Goal: Task Accomplishment & Management: Use online tool/utility

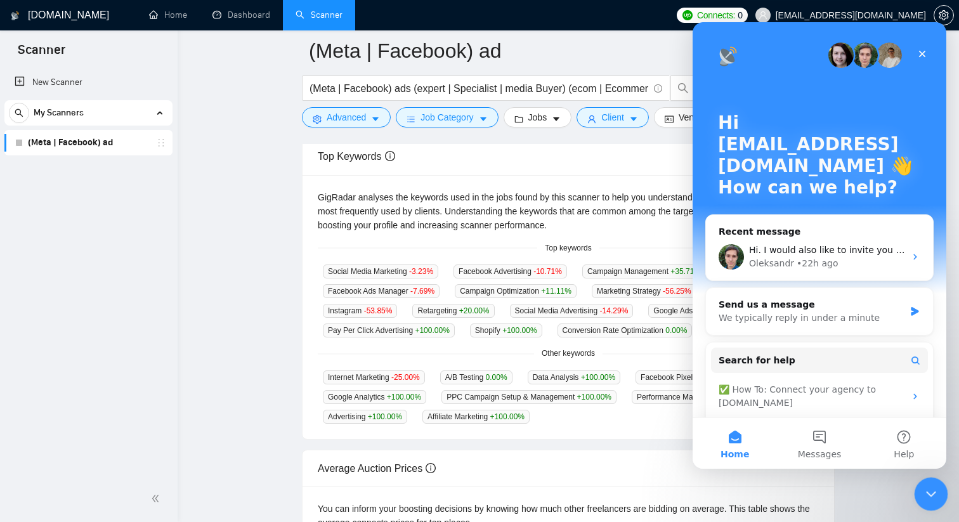
click at [922, 491] on icon "Close Intercom Messenger" at bounding box center [928, 491] width 15 height 15
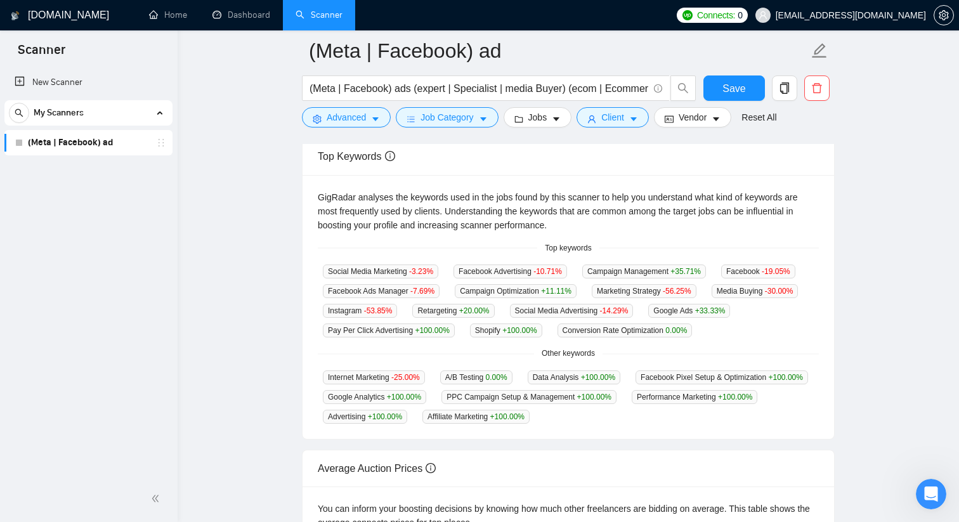
click at [79, 142] on link "(Meta | Facebook) ad" at bounding box center [88, 142] width 120 height 25
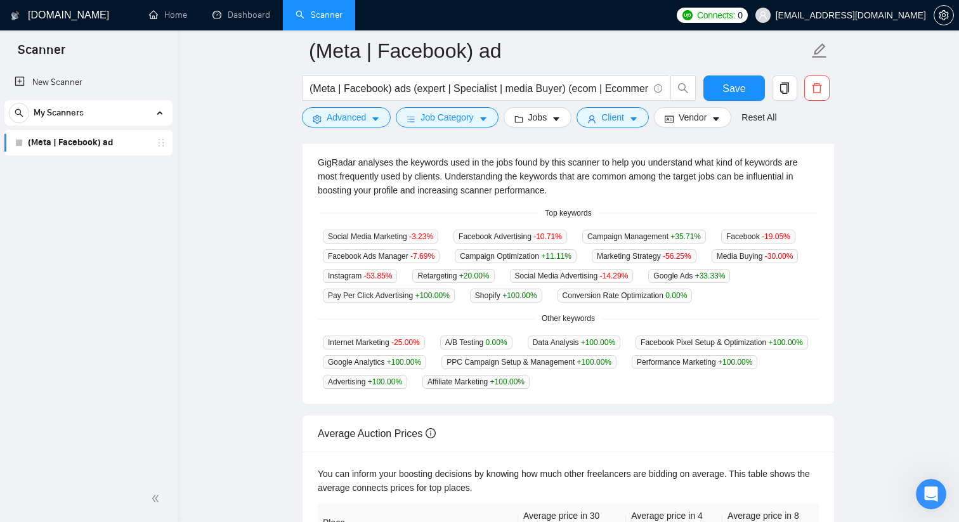
scroll to position [106, 0]
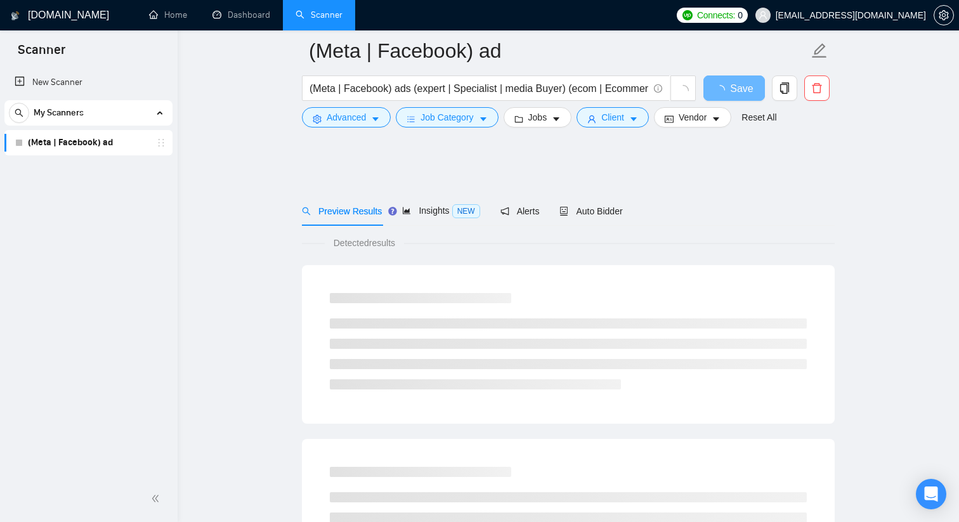
scroll to position [106, 0]
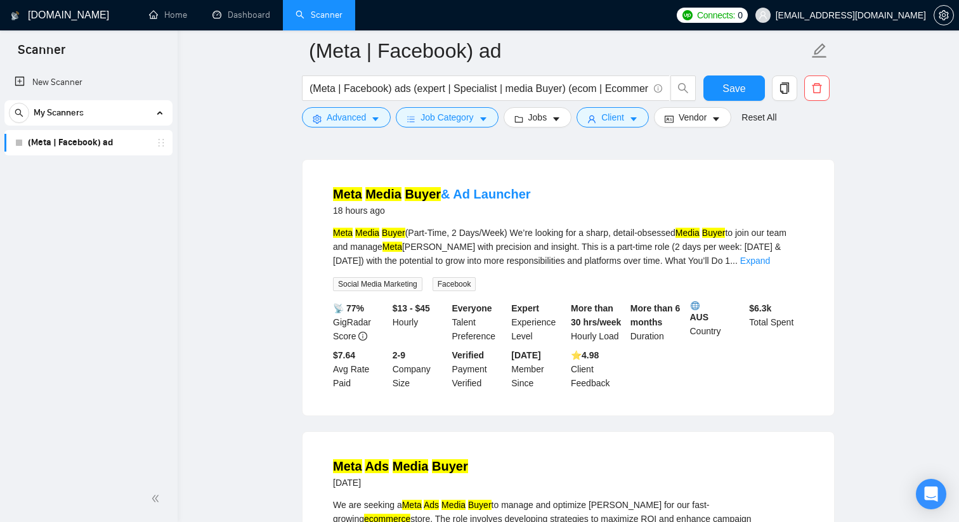
click at [50, 145] on link "(Meta | Facebook) ad" at bounding box center [88, 142] width 120 height 25
click at [50, 147] on link "(Meta | Facebook) ad" at bounding box center [88, 142] width 120 height 25
click at [722, 82] on span "Save" at bounding box center [733, 89] width 23 height 16
click at [570, 120] on button "Jobs" at bounding box center [537, 117] width 68 height 20
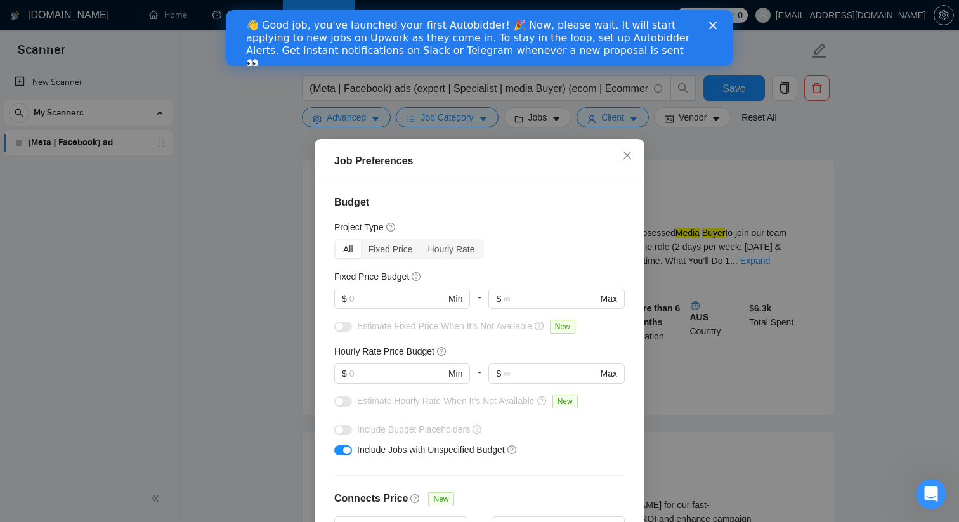
scroll to position [0, 0]
click at [627, 155] on icon "close" at bounding box center [627, 156] width 8 height 8
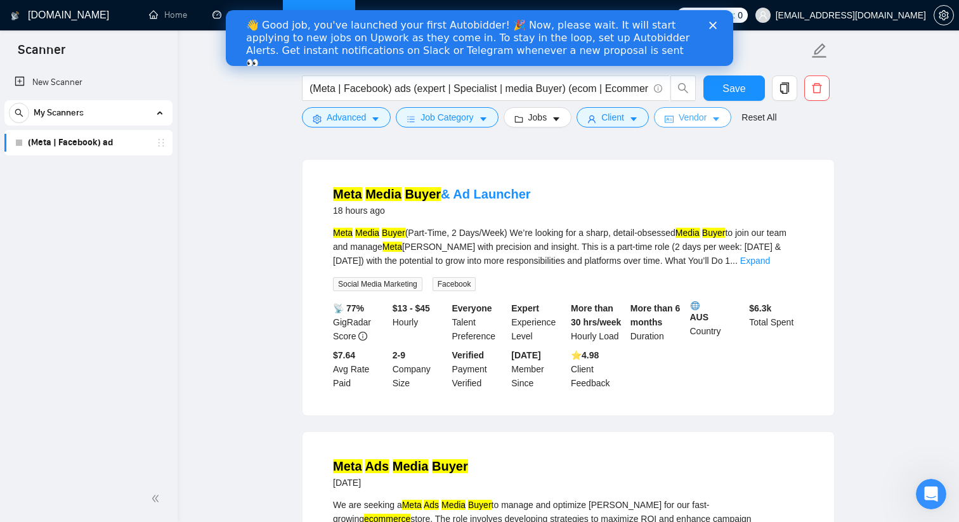
click at [706, 120] on span "Vendor" at bounding box center [692, 117] width 28 height 14
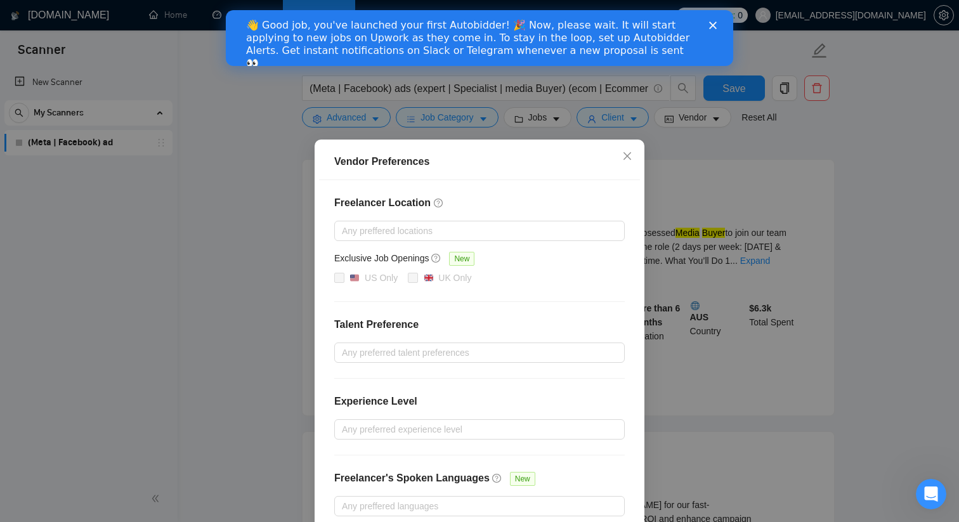
click at [828, 122] on div "Vendor Preferences Freelancer Location Any preffered locations Exclusive Job Op…" at bounding box center [479, 261] width 959 height 522
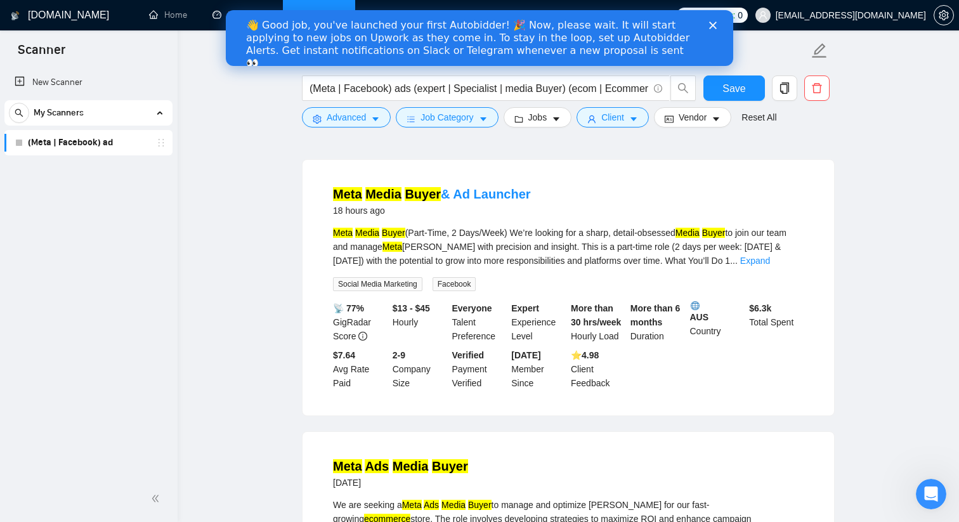
click at [714, 25] on icon "Close" at bounding box center [713, 26] width 8 height 8
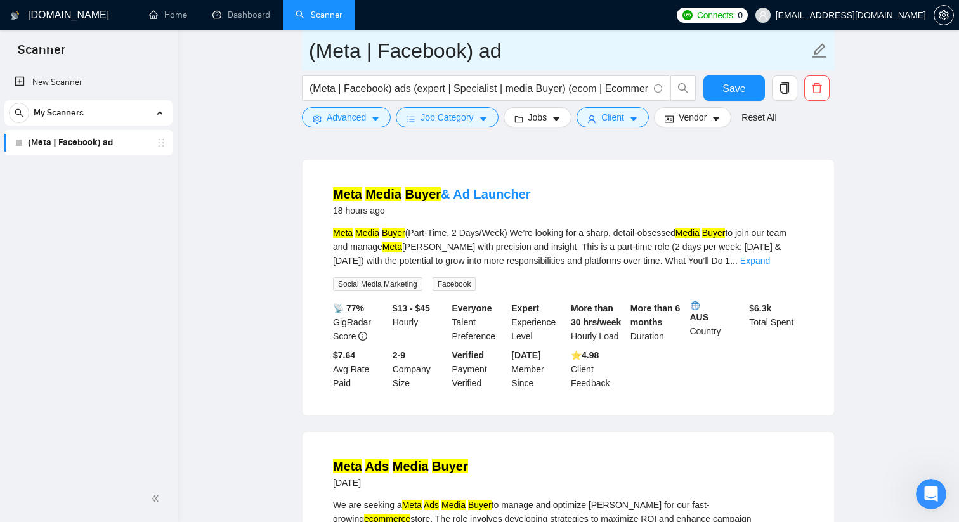
click at [818, 52] on icon "edit" at bounding box center [819, 50] width 15 height 15
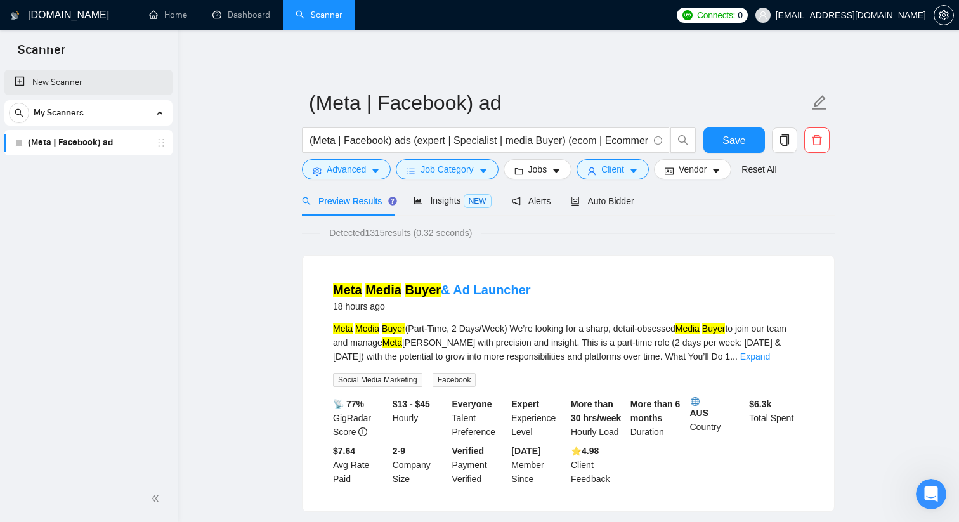
click at [60, 81] on link "New Scanner" at bounding box center [89, 82] width 148 height 25
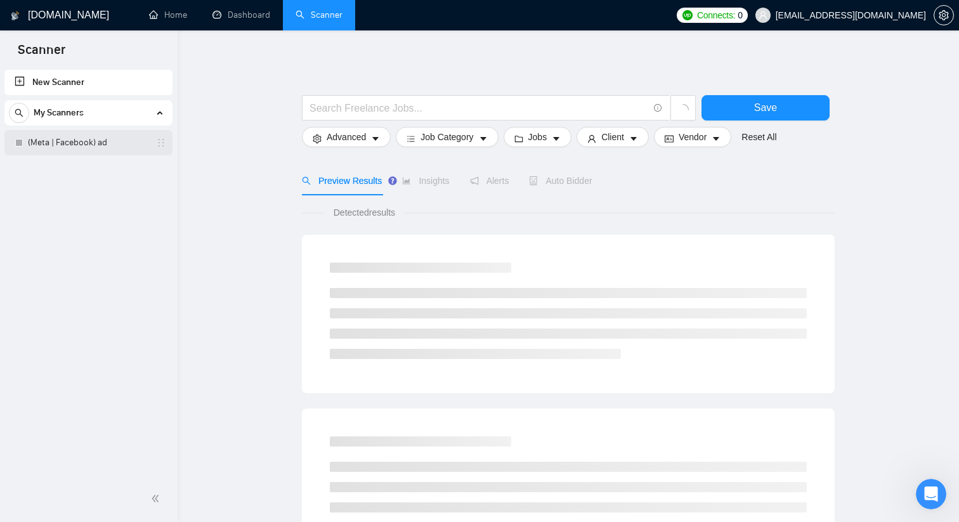
click at [60, 148] on link "(Meta | Facebook) ad" at bounding box center [88, 142] width 120 height 25
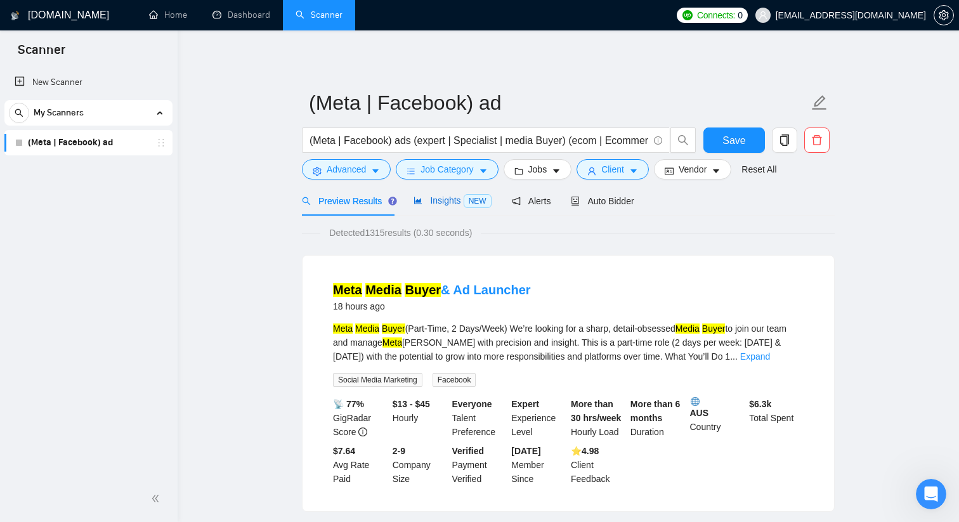
click at [434, 206] on div "Insights NEW" at bounding box center [451, 200] width 77 height 15
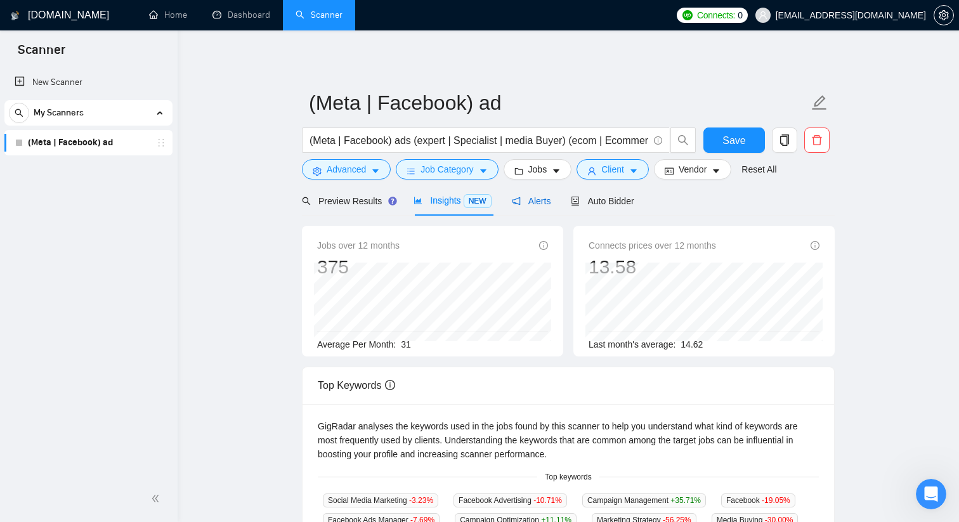
click at [528, 205] on span "Alerts" at bounding box center [531, 201] width 39 height 10
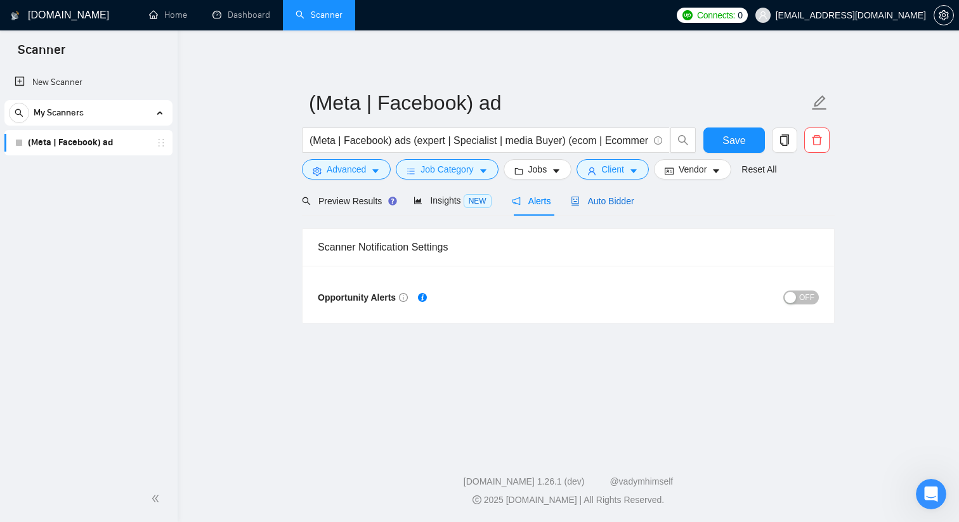
click at [600, 200] on span "Auto Bidder" at bounding box center [602, 201] width 63 height 10
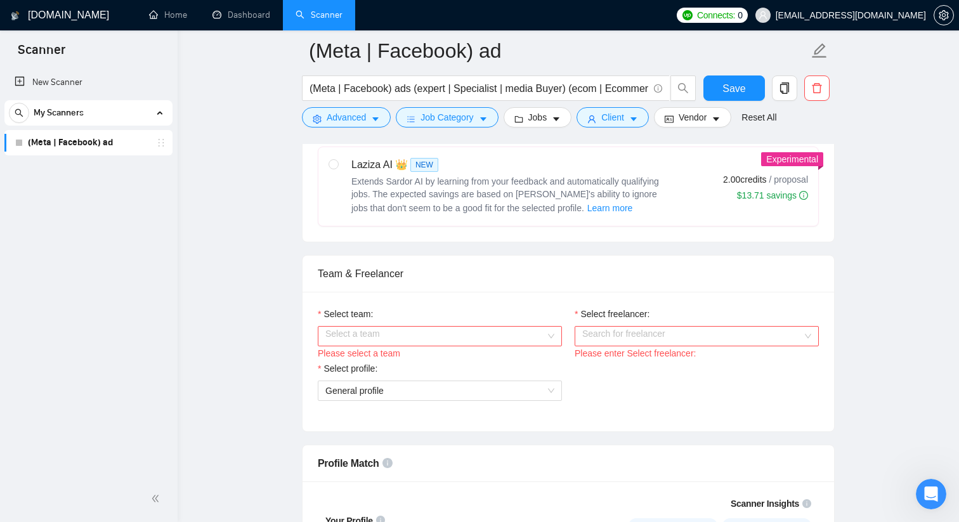
scroll to position [531, 0]
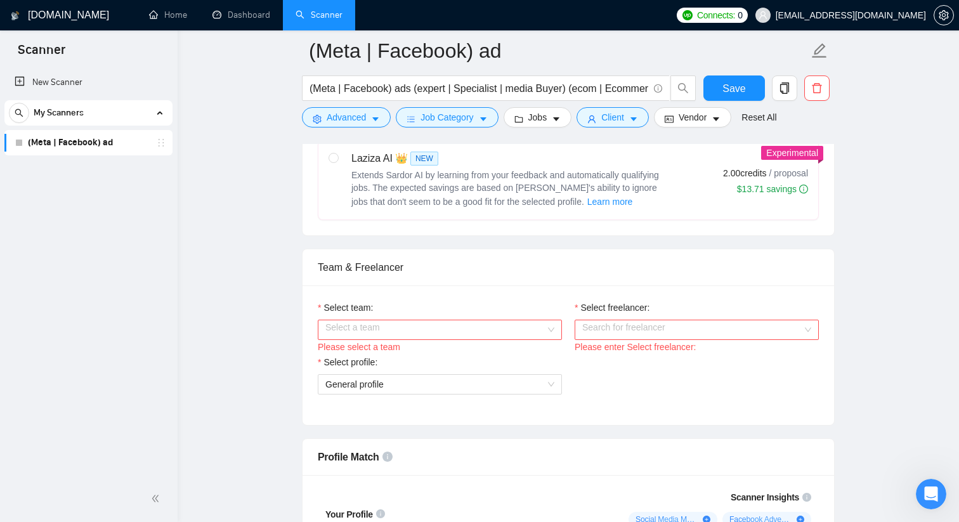
click at [500, 330] on input "Select team:" at bounding box center [435, 329] width 220 height 19
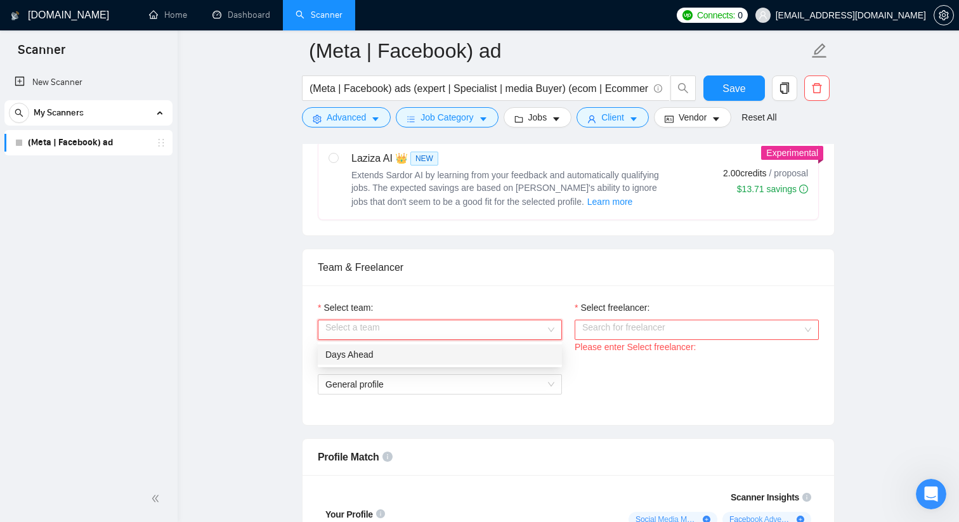
click at [481, 361] on div "Days Ahead" at bounding box center [440, 354] width 244 height 20
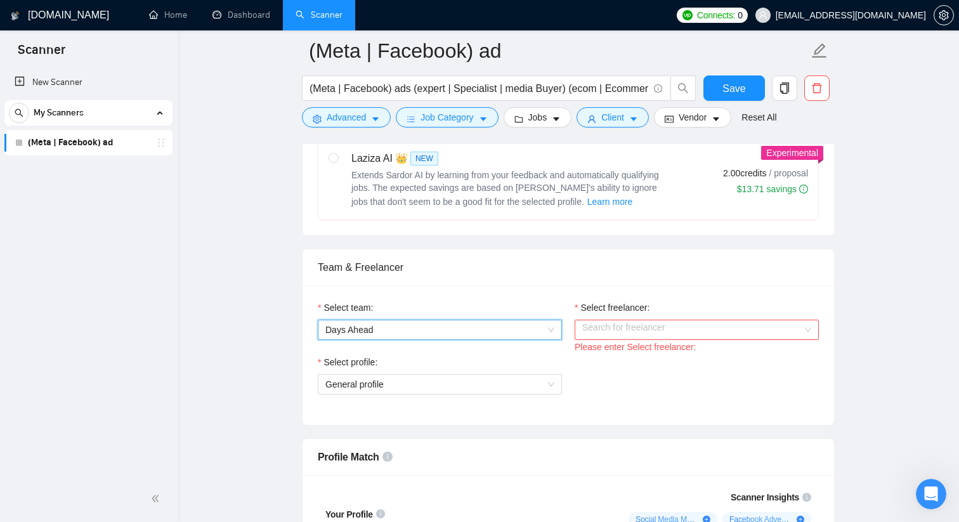
click at [638, 325] on input "Select freelancer:" at bounding box center [692, 329] width 220 height 19
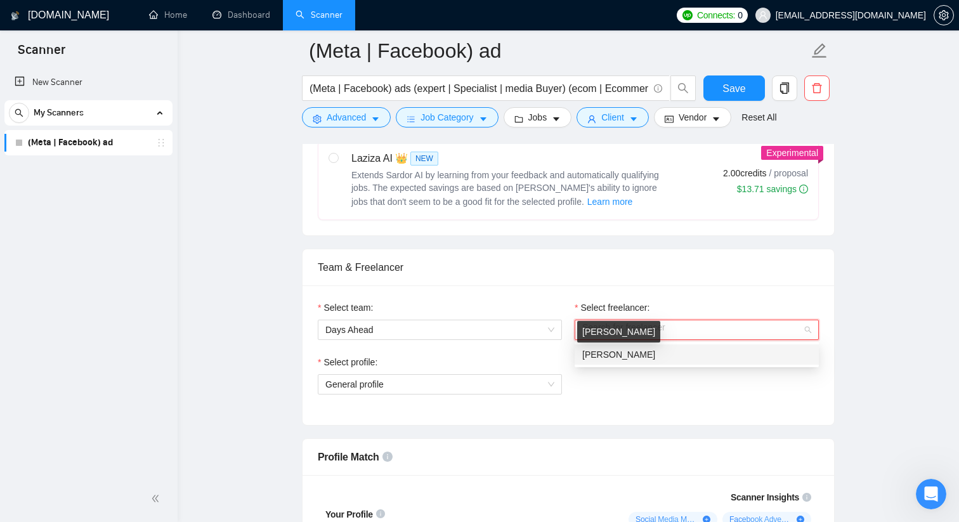
click at [646, 354] on span "[PERSON_NAME]" at bounding box center [618, 354] width 73 height 10
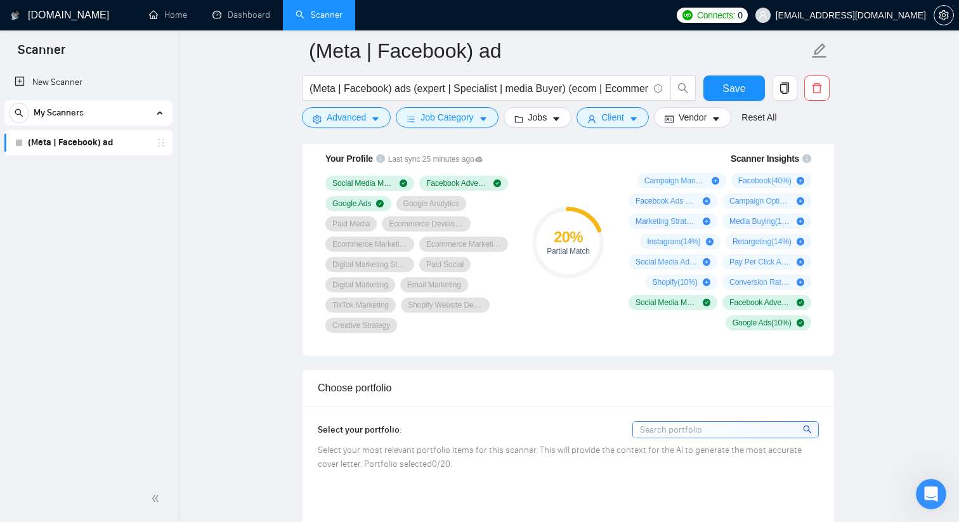
scroll to position [871, 0]
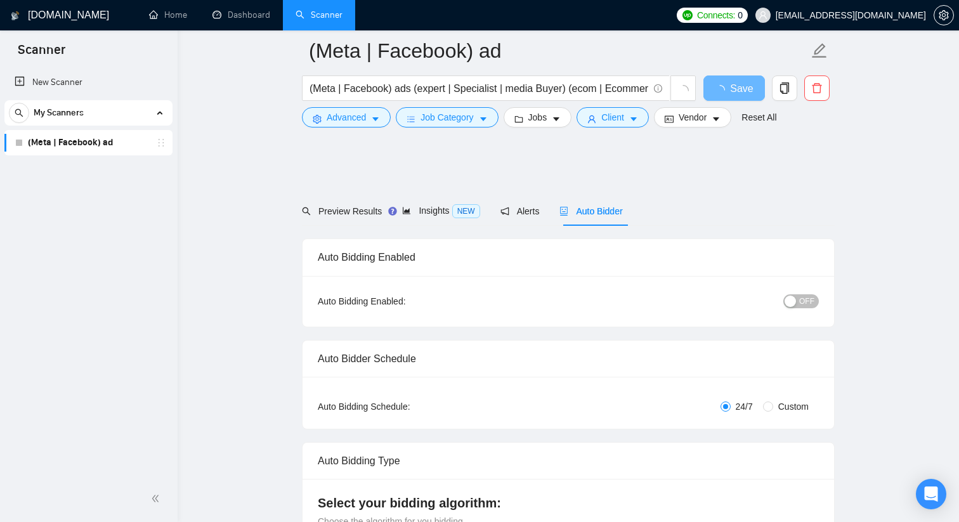
scroll to position [871, 0]
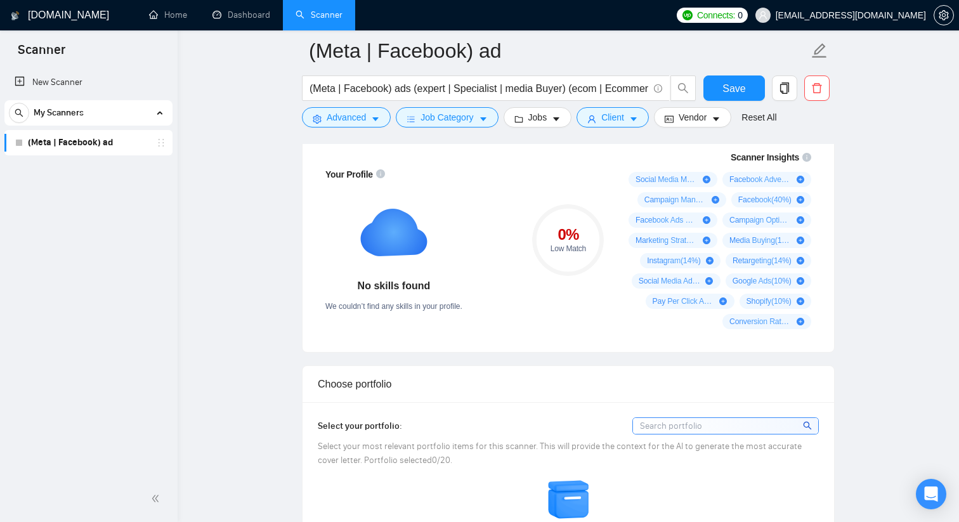
click at [75, 143] on link "(Meta | Facebook) ad" at bounding box center [88, 142] width 120 height 25
click at [61, 84] on link "New Scanner" at bounding box center [89, 82] width 148 height 25
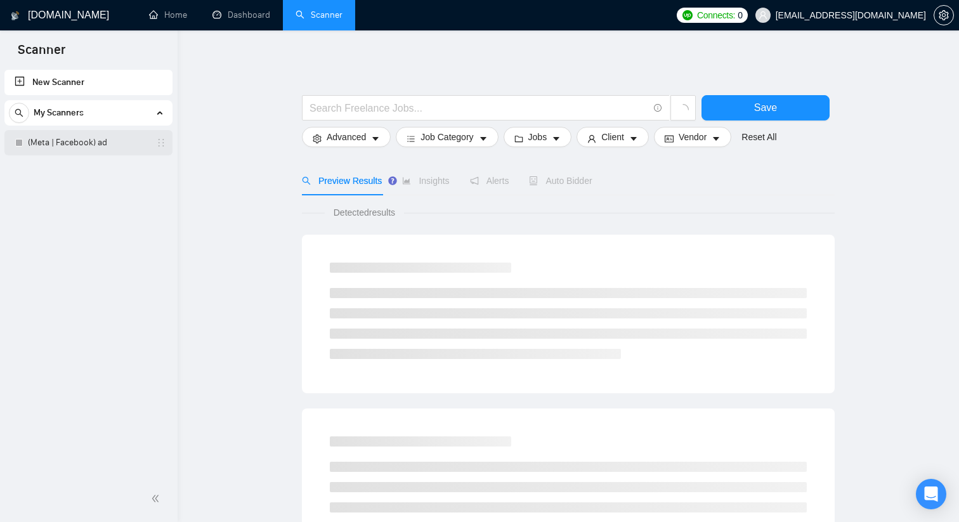
click at [75, 147] on link "(Meta | Facebook) ad" at bounding box center [88, 142] width 120 height 25
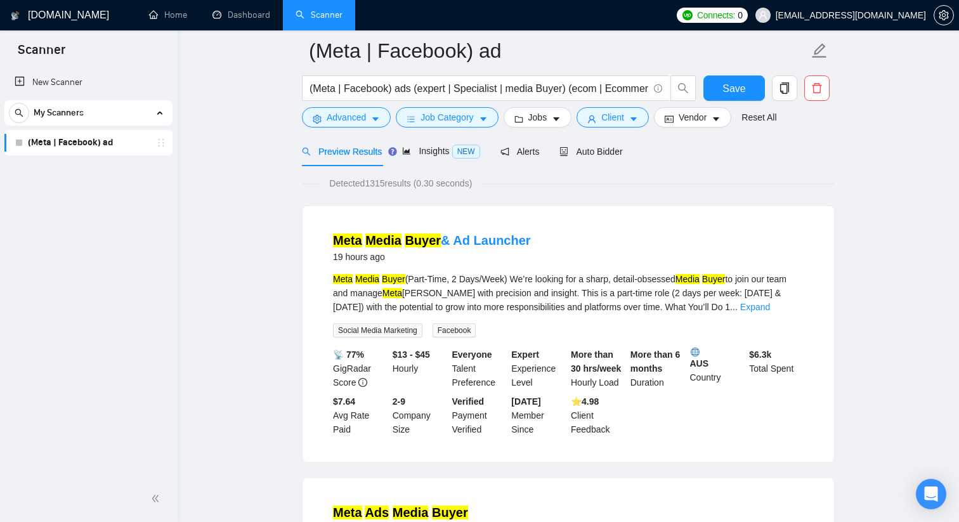
scroll to position [65, 0]
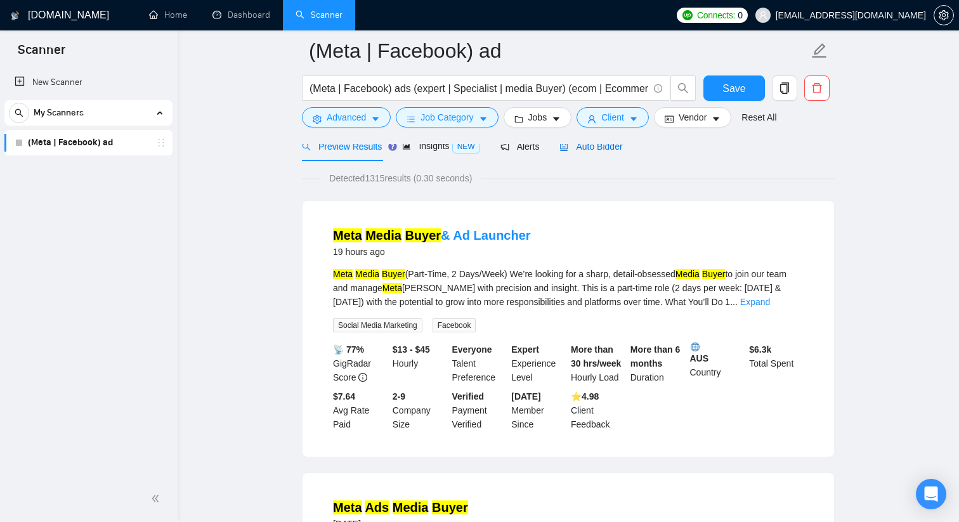
click at [609, 150] on span "Auto Bidder" at bounding box center [590, 146] width 63 height 10
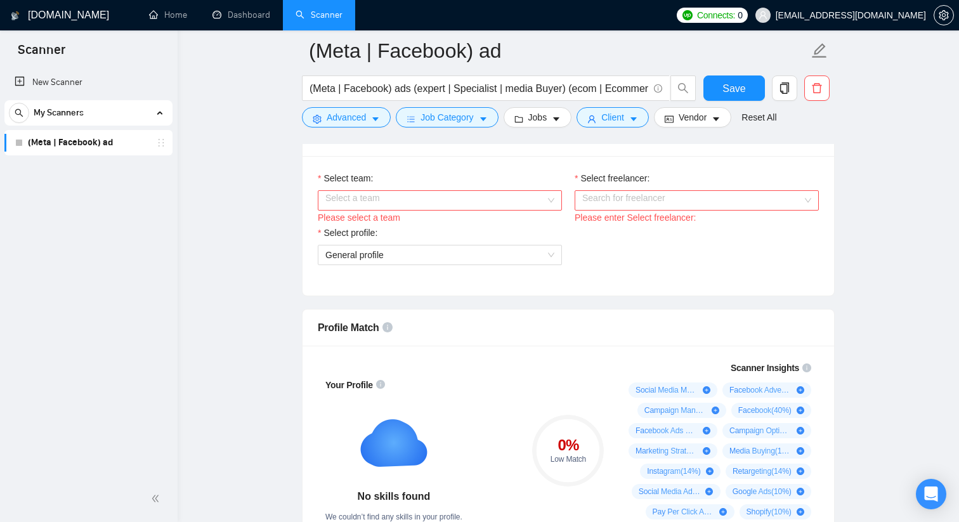
scroll to position [675, 0]
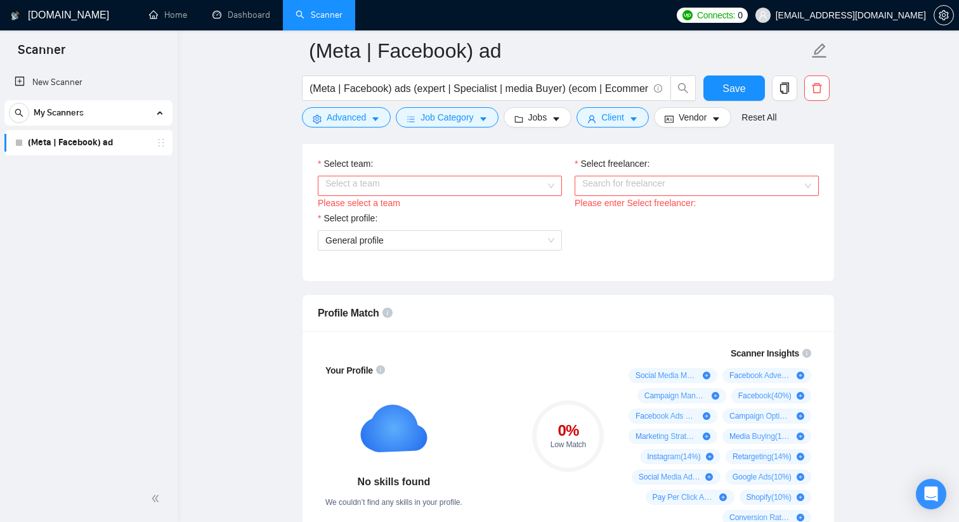
click at [522, 183] on input "Select team:" at bounding box center [435, 185] width 220 height 19
click at [472, 216] on div "Days Ahead" at bounding box center [439, 211] width 229 height 14
click at [472, 216] on div "Select profile:" at bounding box center [440, 220] width 244 height 19
click at [671, 183] on input "Select freelancer:" at bounding box center [692, 185] width 220 height 19
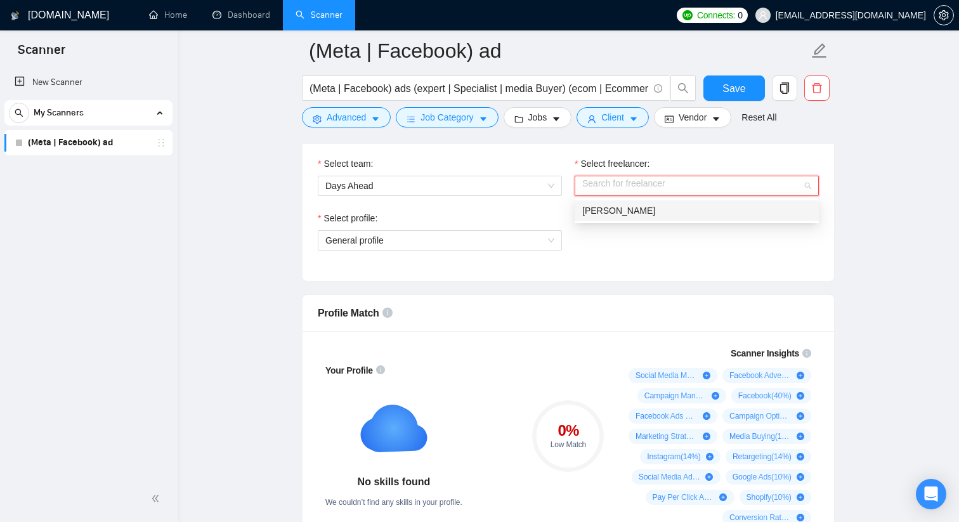
click at [668, 205] on div "[PERSON_NAME]" at bounding box center [696, 211] width 229 height 14
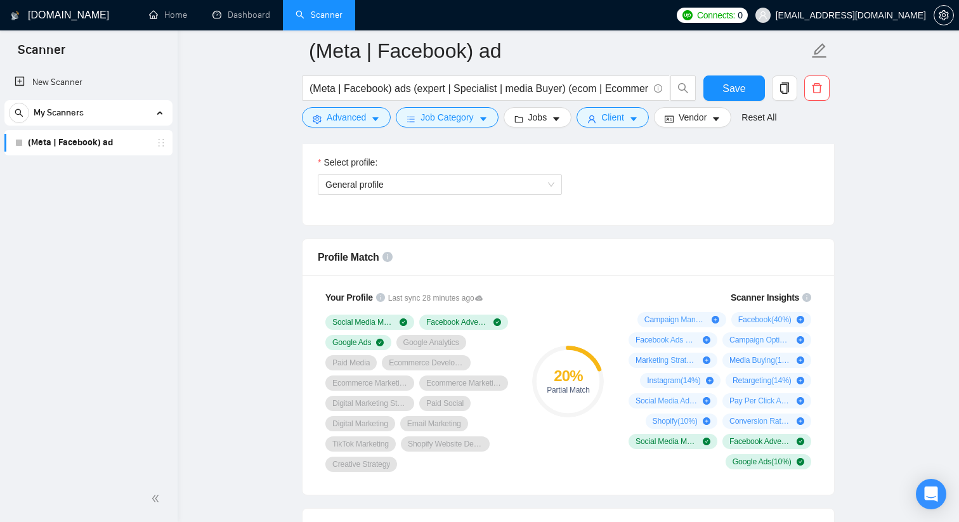
scroll to position [728, 0]
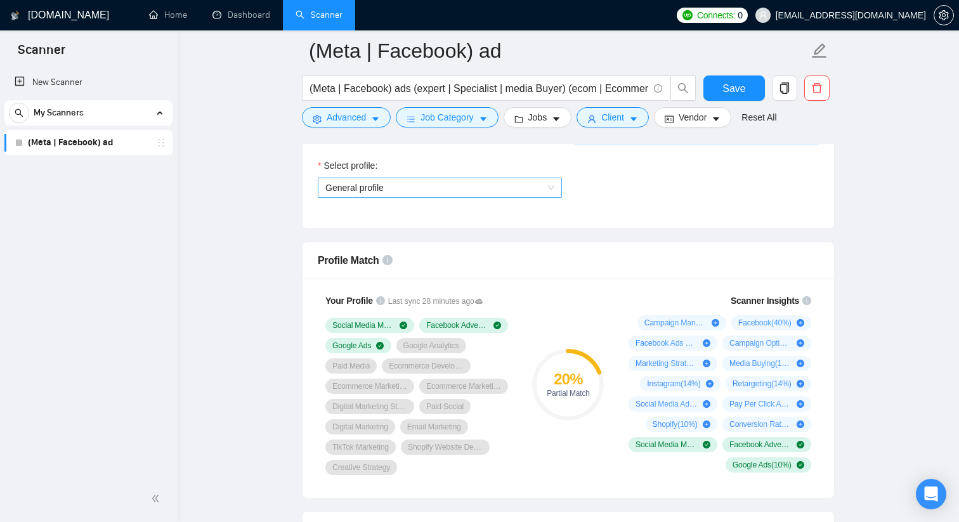
click at [500, 187] on span "General profile" at bounding box center [439, 187] width 229 height 19
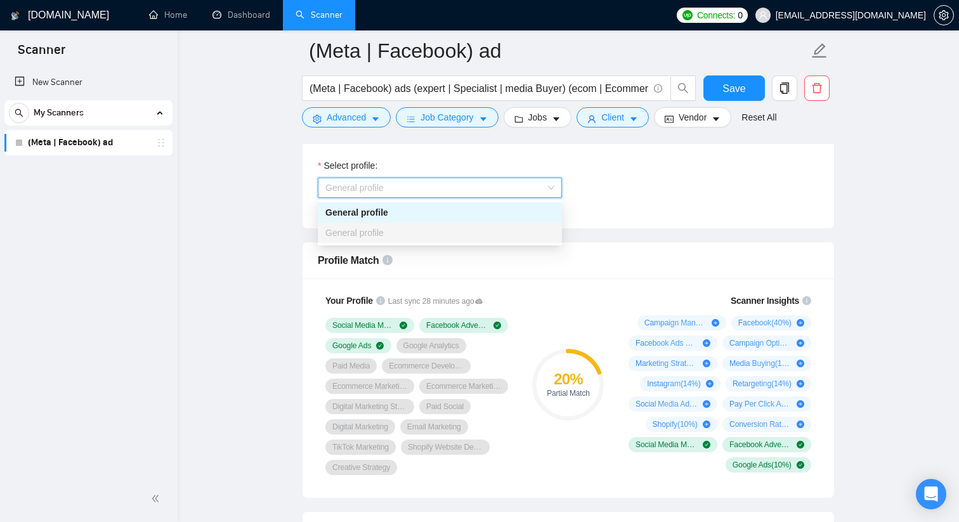
click at [500, 187] on span "General profile" at bounding box center [439, 187] width 229 height 19
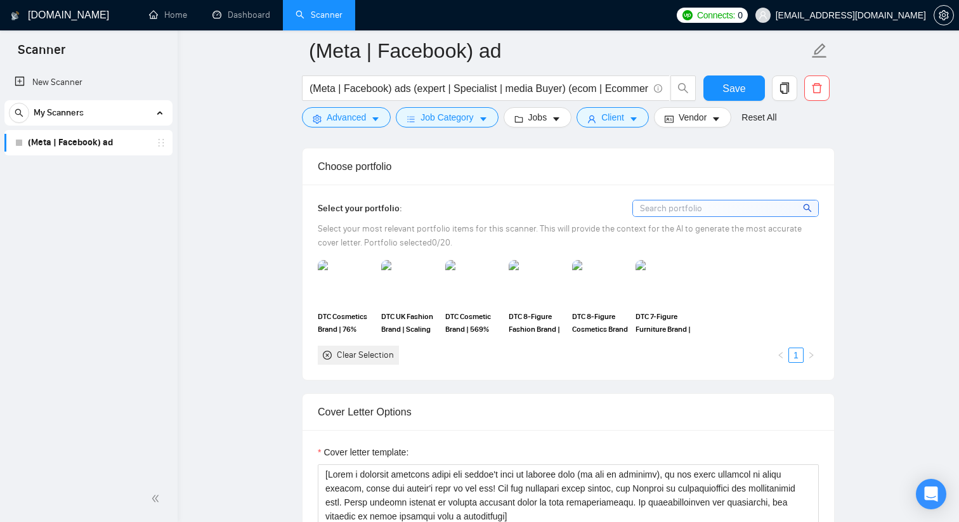
scroll to position [1103, 0]
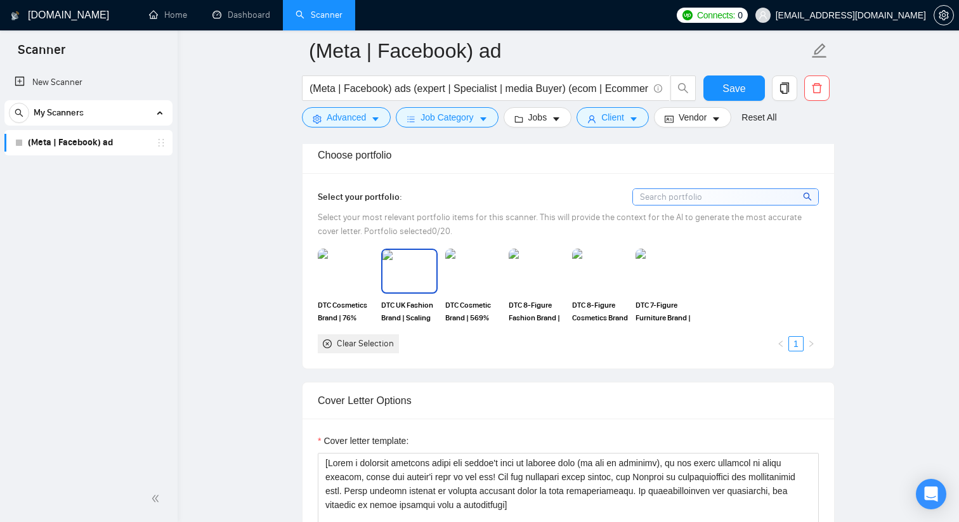
click at [417, 285] on img at bounding box center [408, 271] width 53 height 42
click at [612, 287] on img at bounding box center [599, 271] width 53 height 42
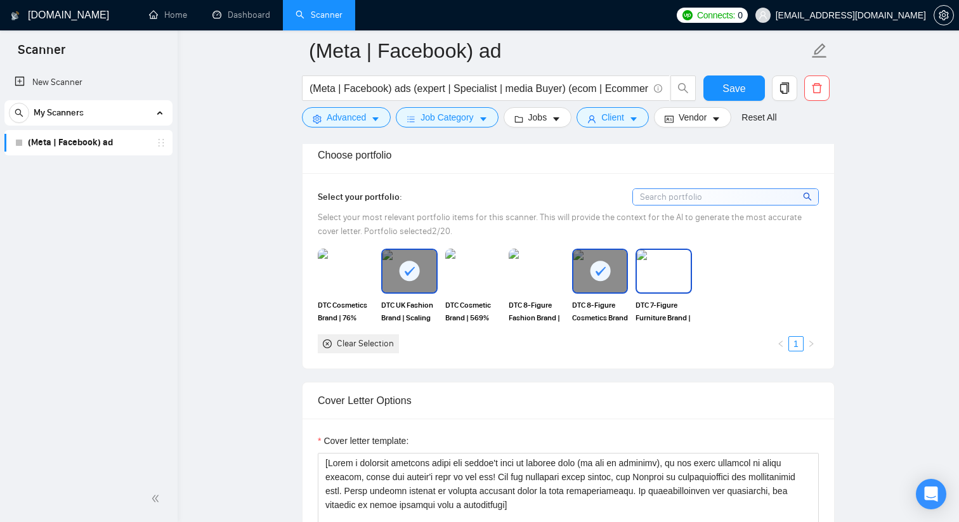
click at [676, 275] on img at bounding box center [663, 271] width 53 height 42
click at [465, 292] on div at bounding box center [473, 271] width 56 height 44
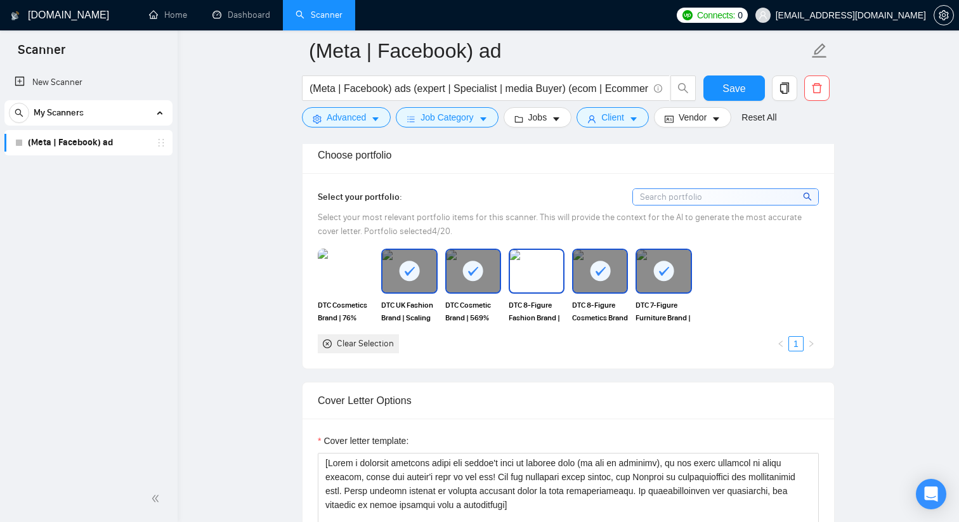
click at [553, 280] on img at bounding box center [536, 271] width 53 height 42
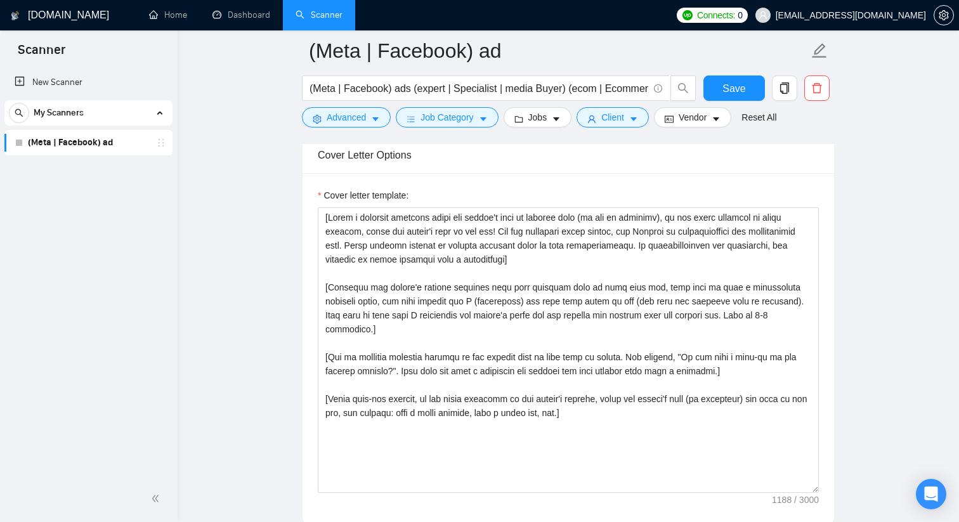
scroll to position [1349, 0]
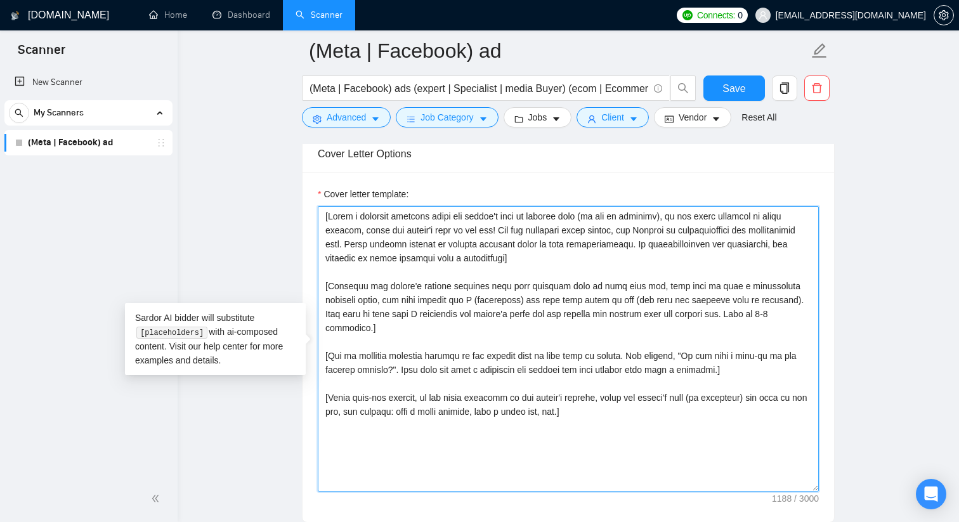
drag, startPoint x: 634, startPoint y: 408, endPoint x: 308, endPoint y: 171, distance: 403.4
click at [308, 172] on div "Cover letter template:" at bounding box center [567, 347] width 531 height 350
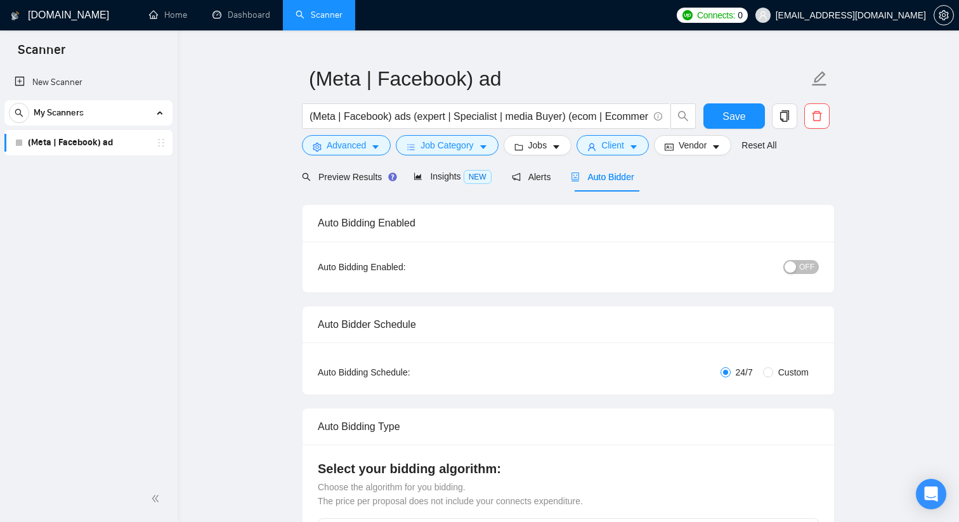
scroll to position [0, 0]
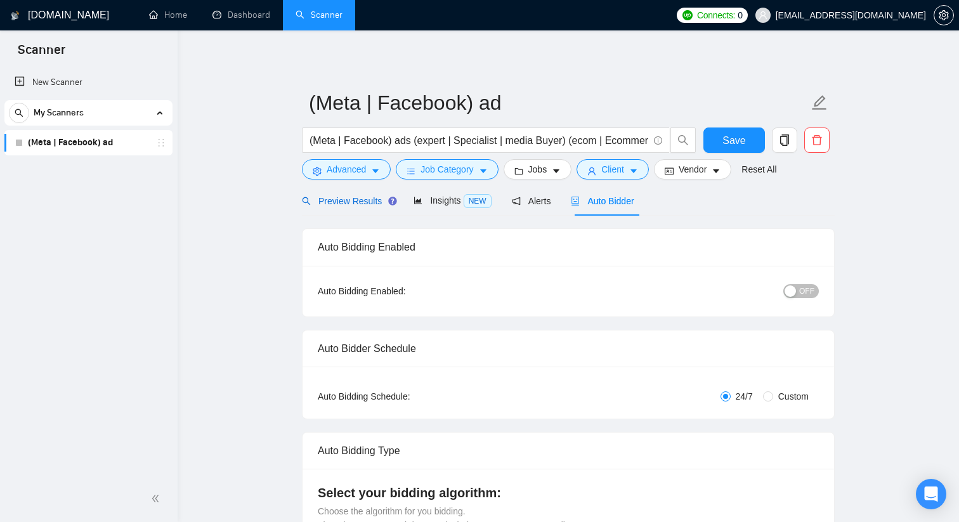
click at [355, 199] on span "Preview Results" at bounding box center [347, 201] width 91 height 10
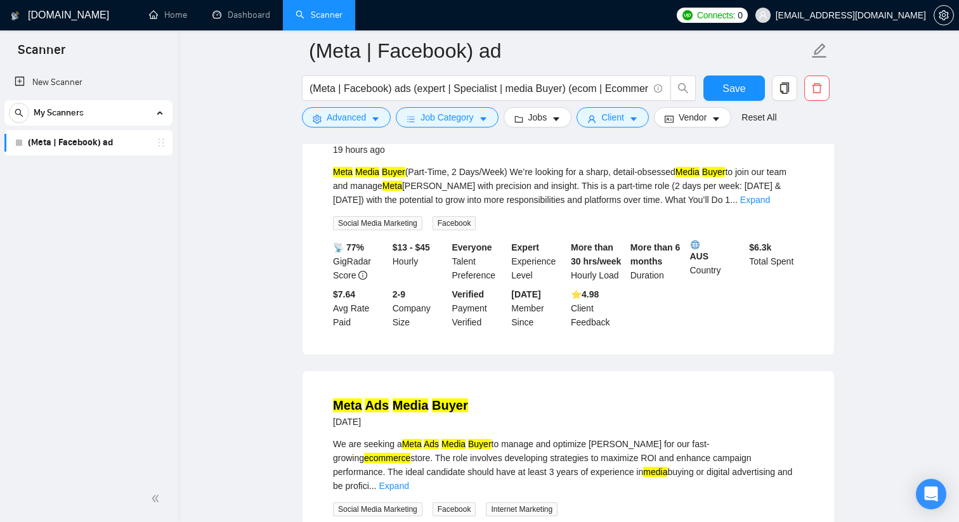
scroll to position [209, 0]
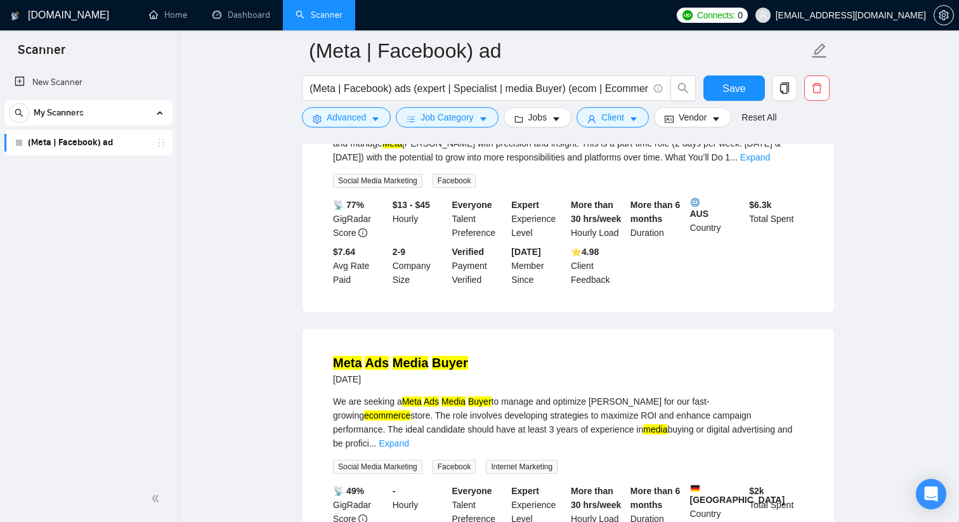
click at [386, 363] on mark "Ads" at bounding box center [377, 363] width 24 height 14
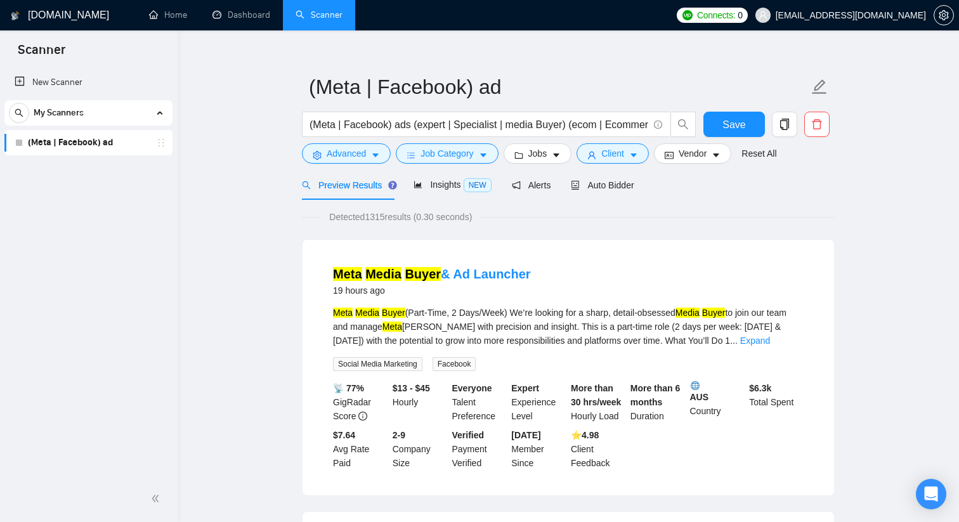
scroll to position [4, 0]
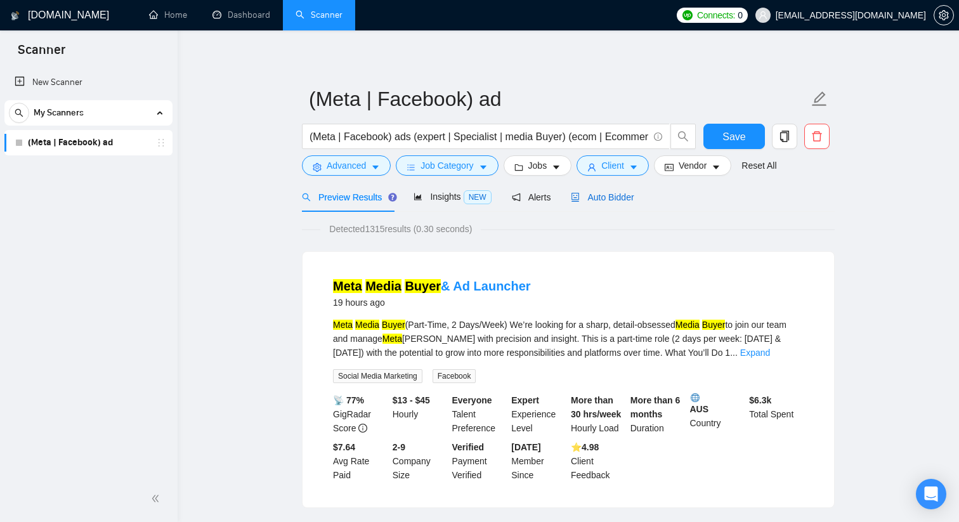
click at [614, 194] on span "Auto Bidder" at bounding box center [602, 197] width 63 height 10
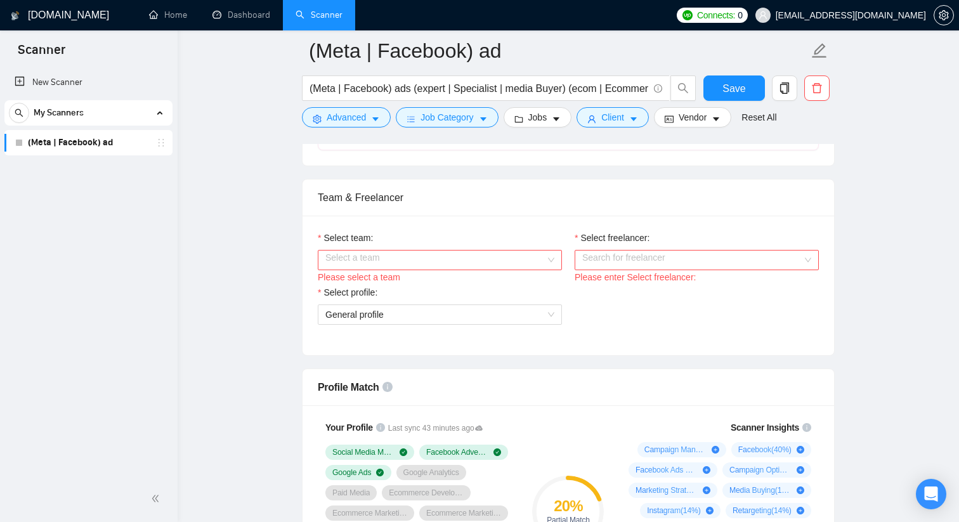
scroll to position [626, 0]
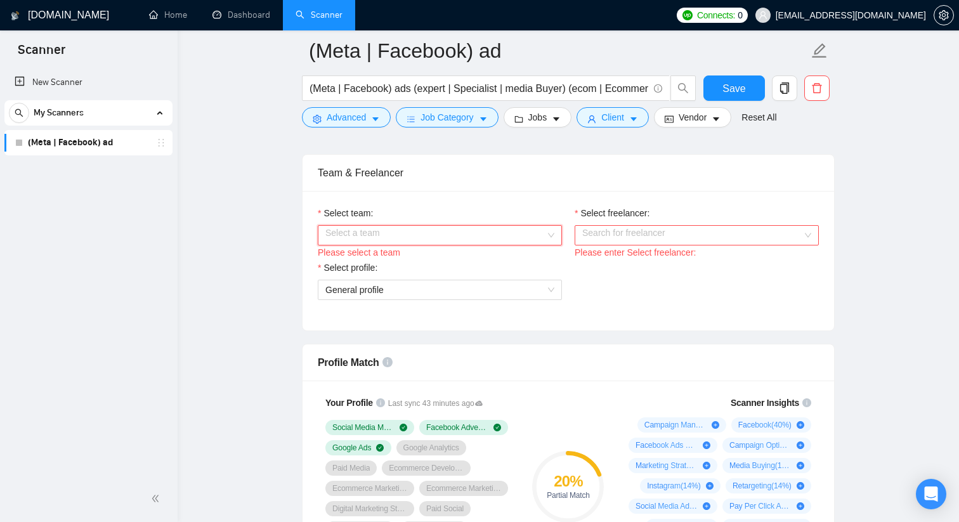
click at [494, 233] on input "Select team:" at bounding box center [435, 235] width 220 height 19
click at [471, 254] on div "Days Ahead" at bounding box center [439, 260] width 229 height 14
click at [640, 236] on input "Select freelancer:" at bounding box center [692, 235] width 220 height 19
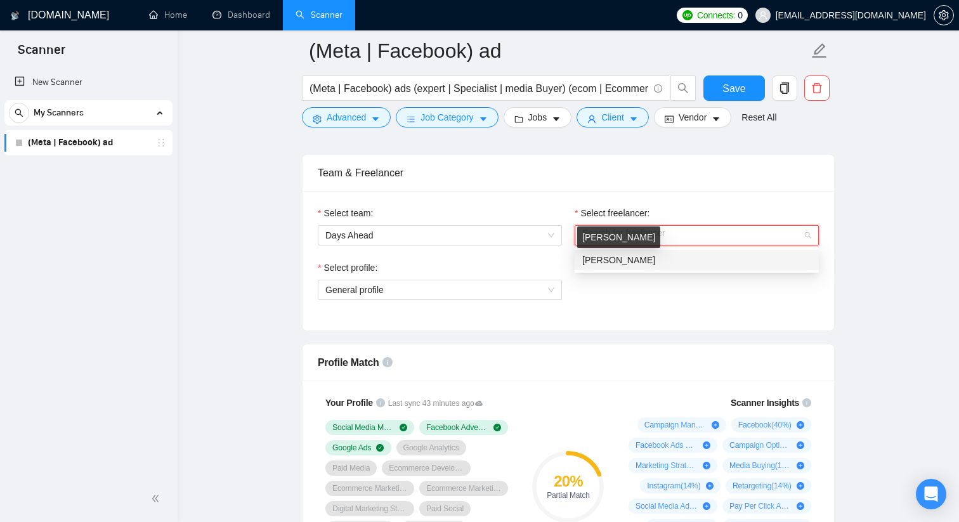
click at [636, 268] on div "[PERSON_NAME]" at bounding box center [696, 260] width 244 height 20
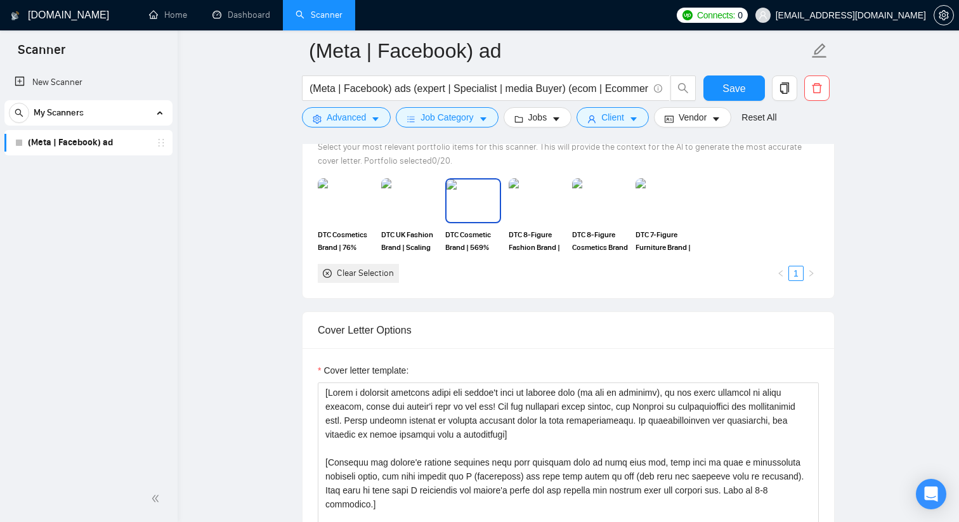
scroll to position [1196, 0]
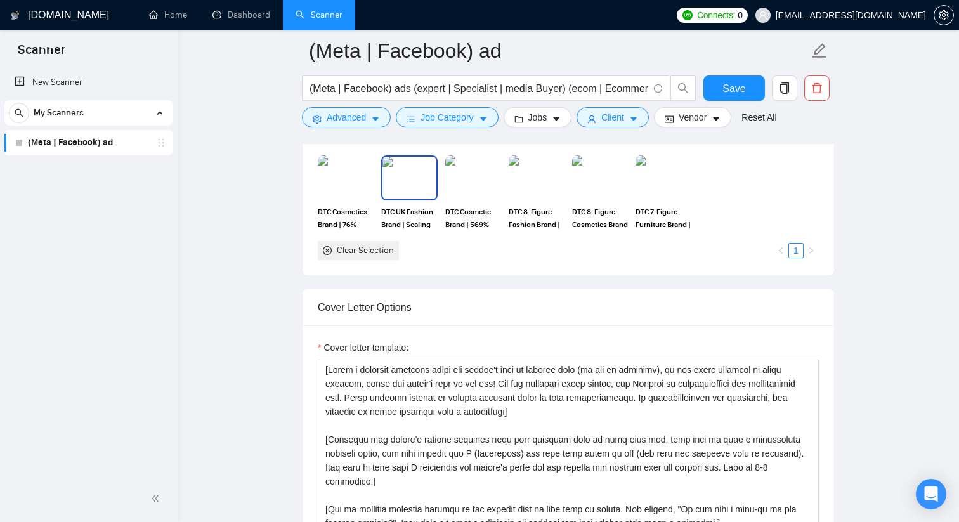
click at [392, 199] on div at bounding box center [409, 177] width 56 height 44
click at [472, 184] on img at bounding box center [472, 178] width 53 height 42
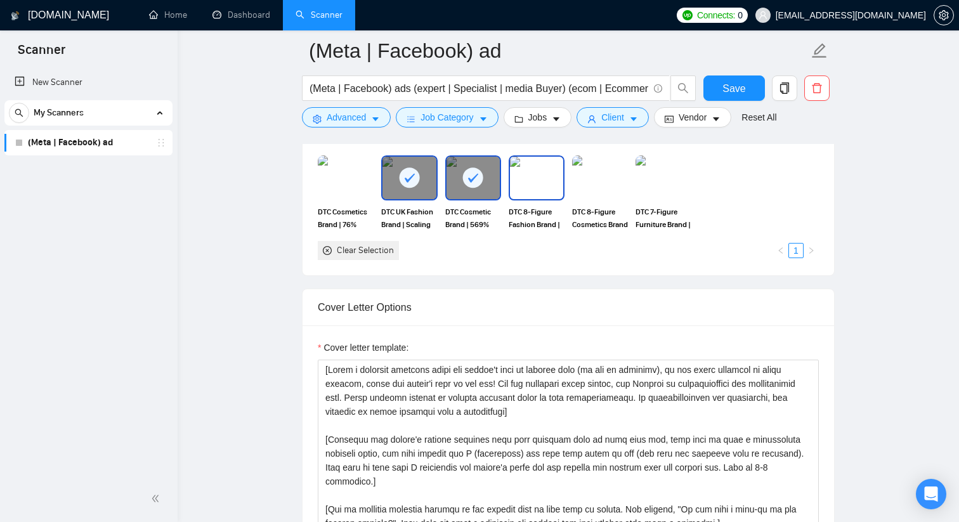
click at [522, 184] on img at bounding box center [536, 178] width 53 height 42
click at [623, 188] on img at bounding box center [599, 178] width 53 height 42
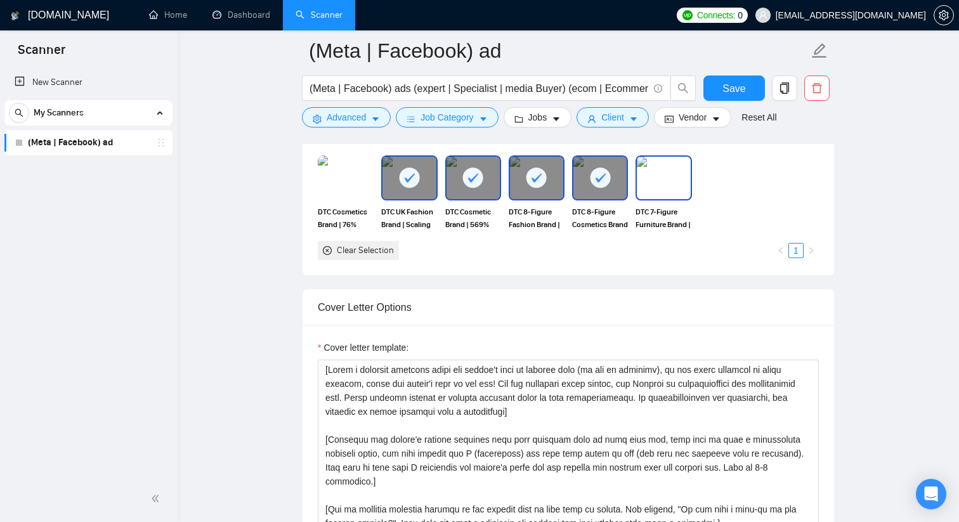
click at [657, 188] on img at bounding box center [663, 178] width 53 height 42
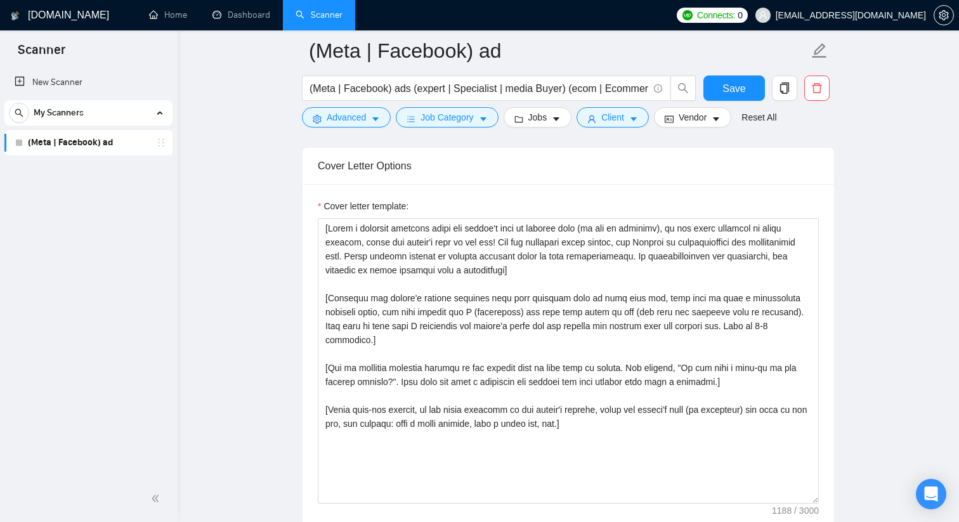
scroll to position [1336, 0]
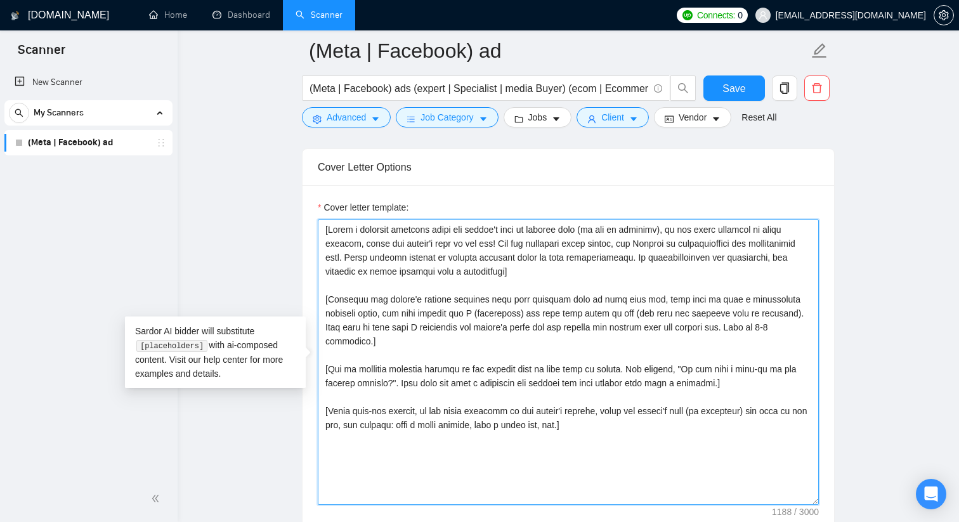
drag, startPoint x: 678, startPoint y: 443, endPoint x: 386, endPoint y: 164, distance: 404.5
click at [386, 164] on div "Cover Letter Options Cover letter template:" at bounding box center [568, 341] width 533 height 387
paste textarea "Hi [write a personal greeting using the client’s name or company name (if avail…"
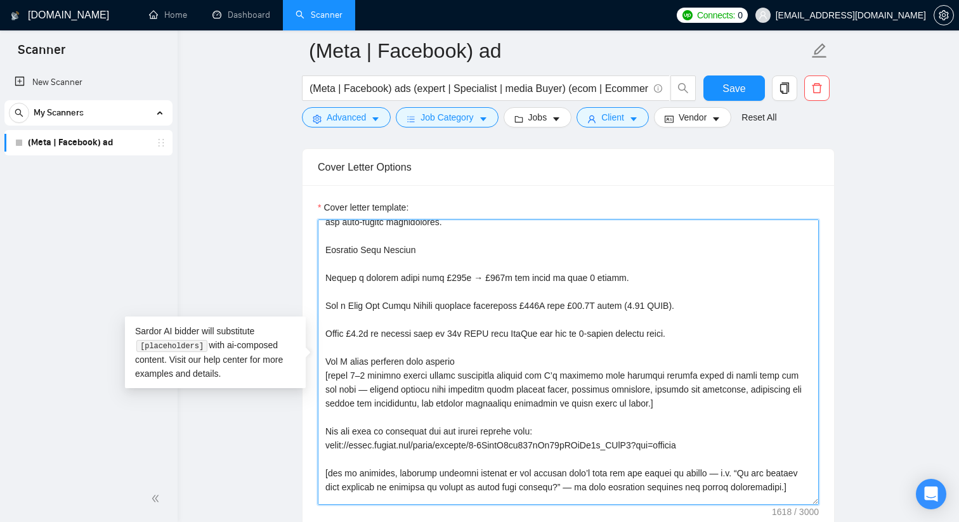
scroll to position [72, 0]
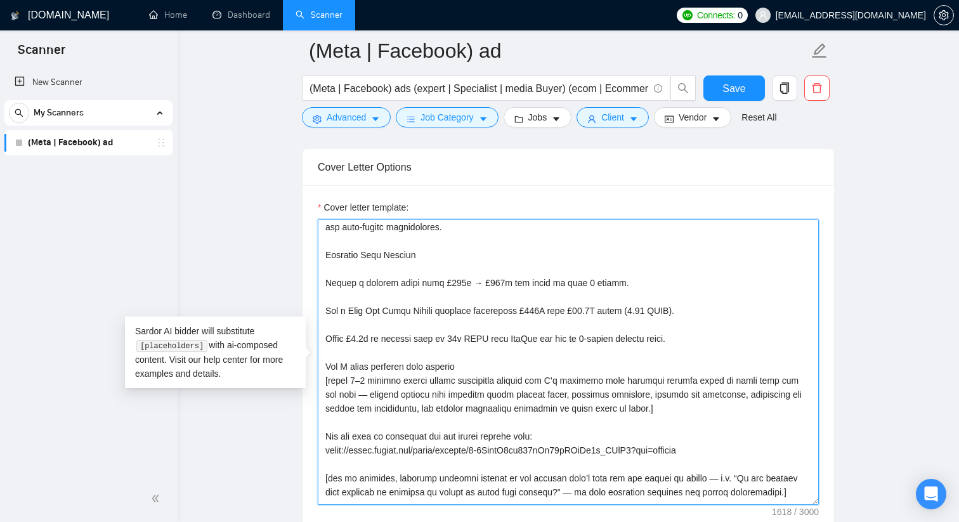
click at [325, 280] on textarea "Cover letter template:" at bounding box center [568, 361] width 501 height 285
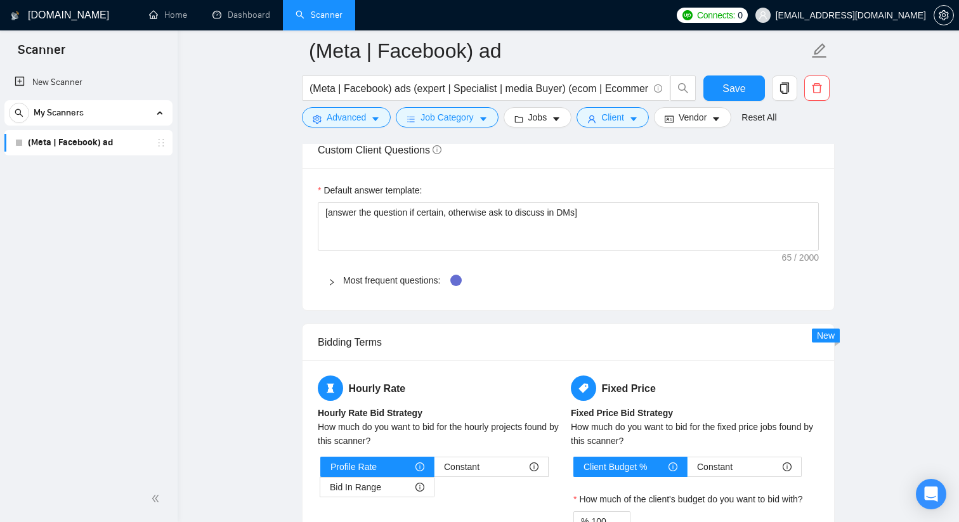
scroll to position [1754, 0]
type textarea "Hi [write a personal greeting using the client’s name or company name (if avail…"
click at [328, 276] on div at bounding box center [335, 280] width 15 height 14
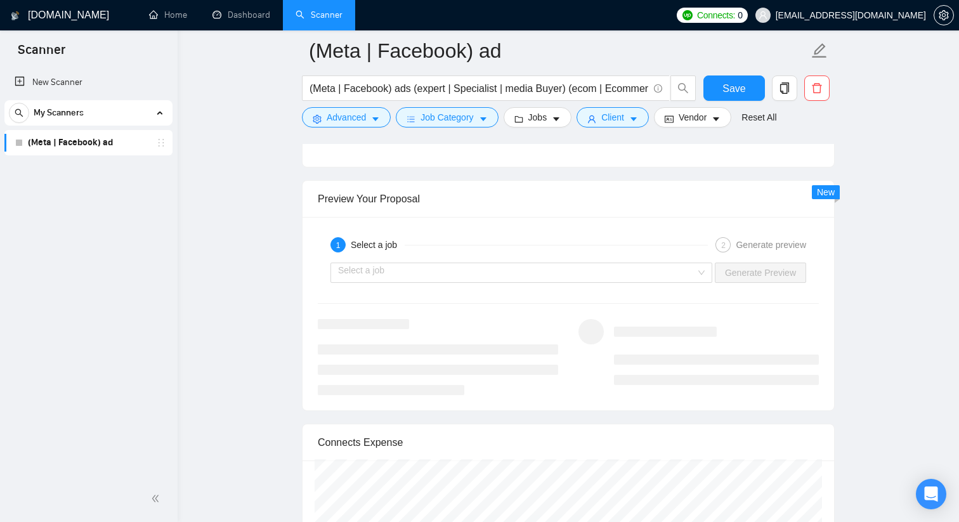
scroll to position [2708, 0]
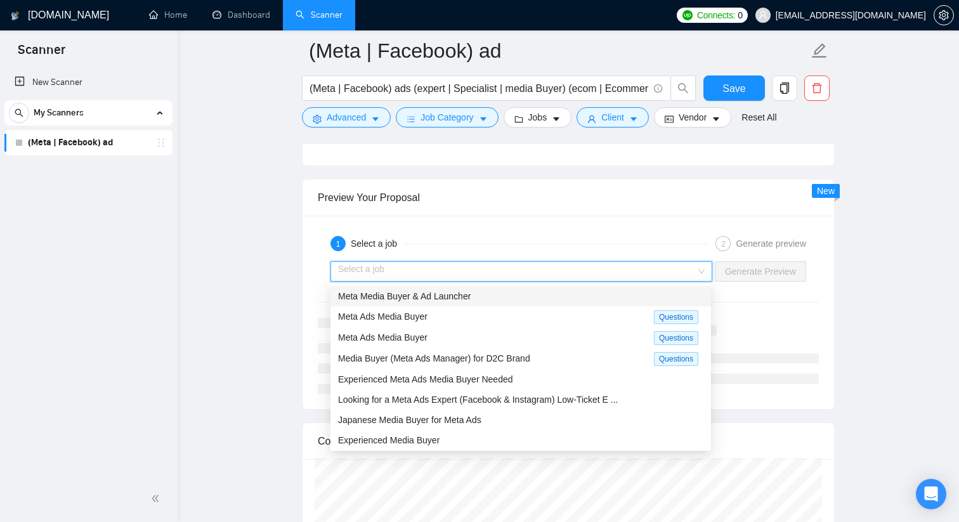
click at [423, 275] on input "search" at bounding box center [517, 271] width 358 height 19
click at [426, 301] on span "Meta Media Buyer & Ad Launcher" at bounding box center [404, 296] width 133 height 10
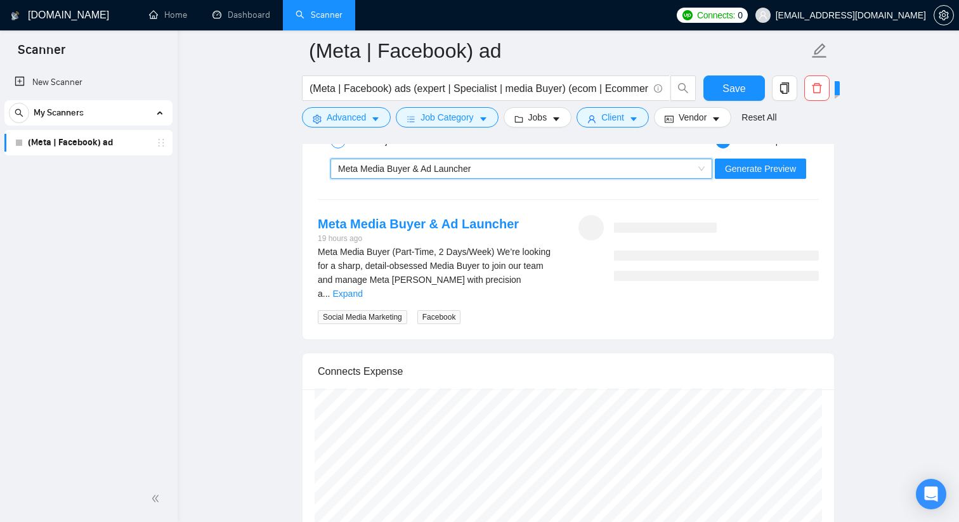
scroll to position [2805, 0]
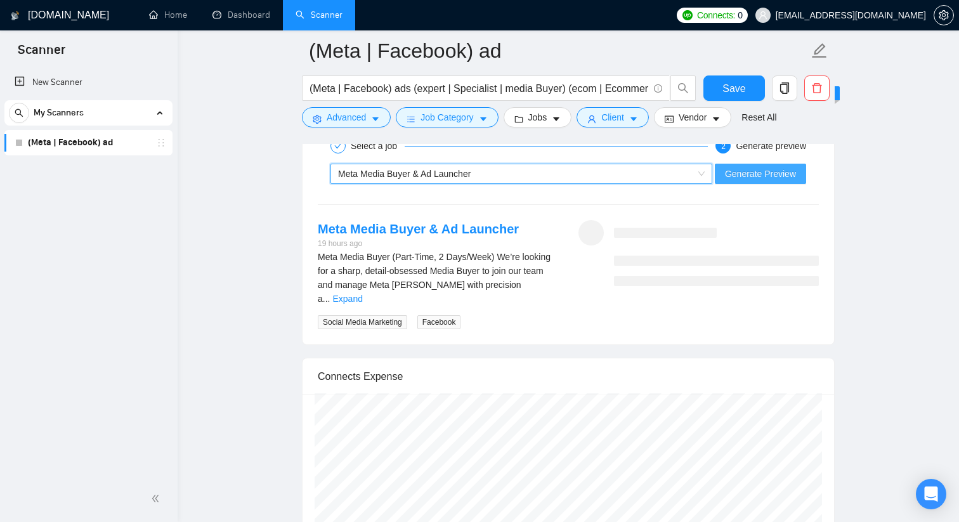
click at [749, 171] on span "Generate Preview" at bounding box center [760, 174] width 71 height 14
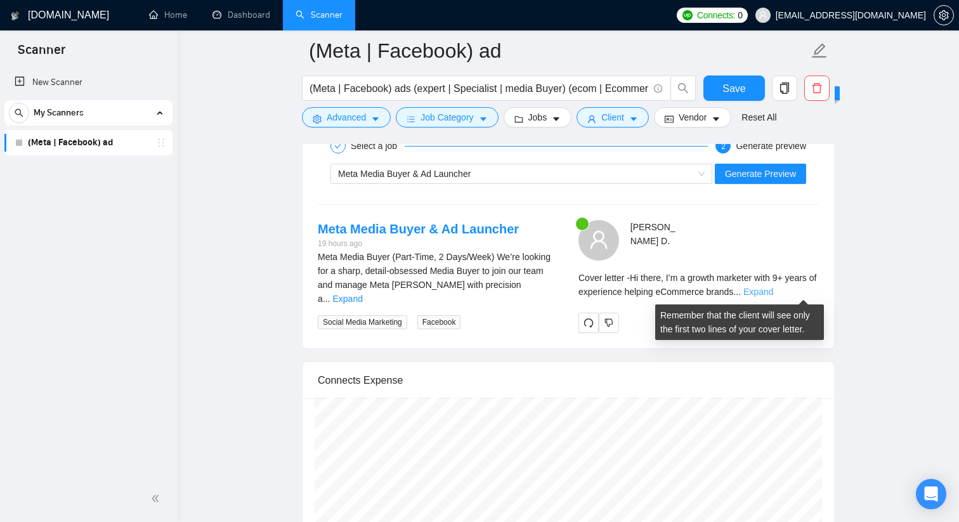
click at [773, 294] on link "Expand" at bounding box center [758, 292] width 30 height 10
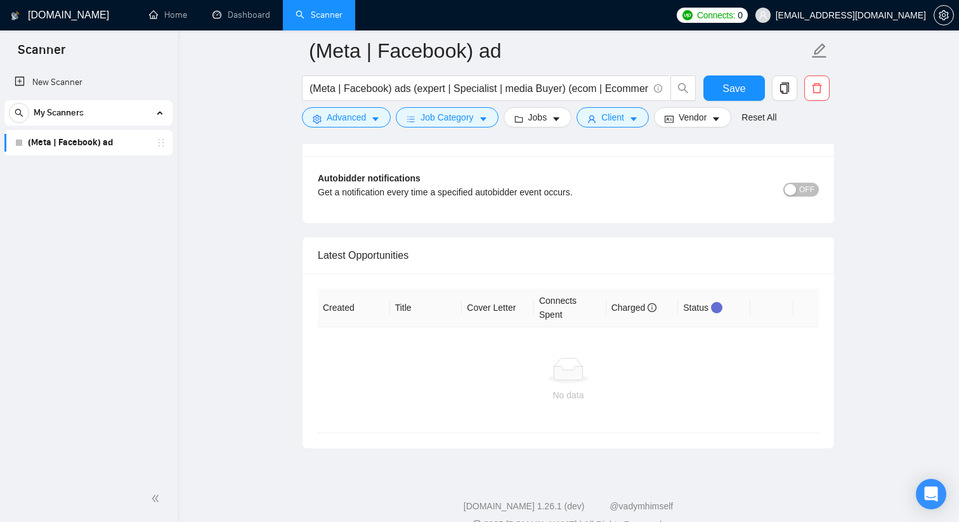
scroll to position [4002, 0]
